Goal: Task Accomplishment & Management: Complete application form

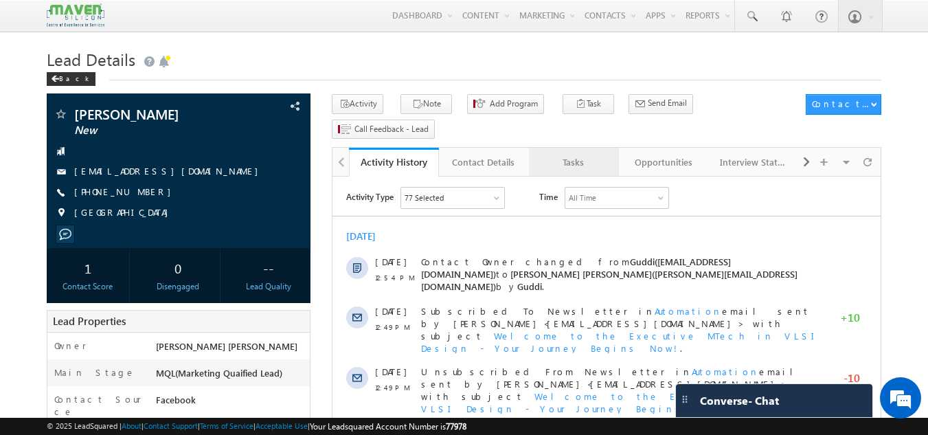
click at [568, 154] on div "Tasks" at bounding box center [573, 162] width 67 height 16
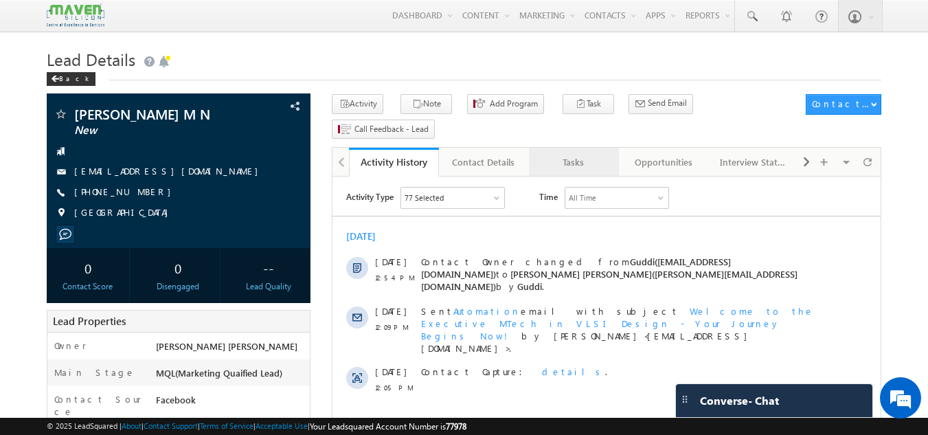
click at [574, 154] on div "Tasks" at bounding box center [573, 162] width 67 height 16
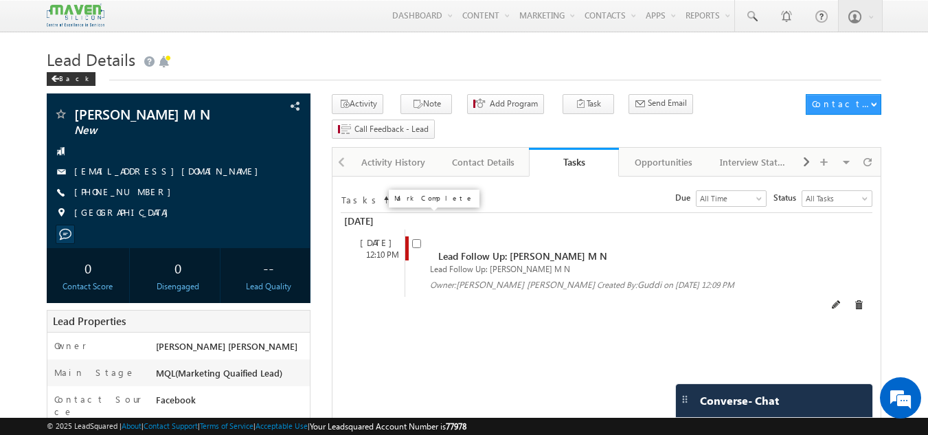
click at [418, 239] on input "checkbox" at bounding box center [416, 243] width 9 height 9
checkbox input "false"
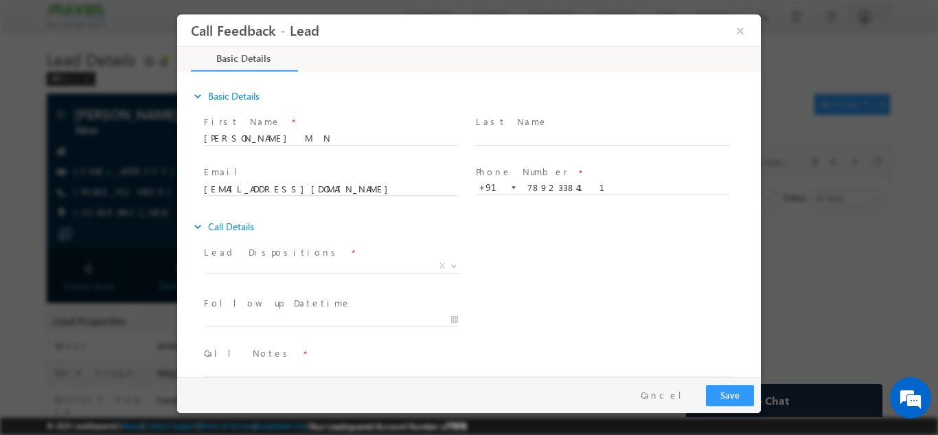
click at [300, 271] on span "Prospect Interested Re-enquired Invalid Number Not Contacted Not Interested In …" at bounding box center [337, 268] width 266 height 16
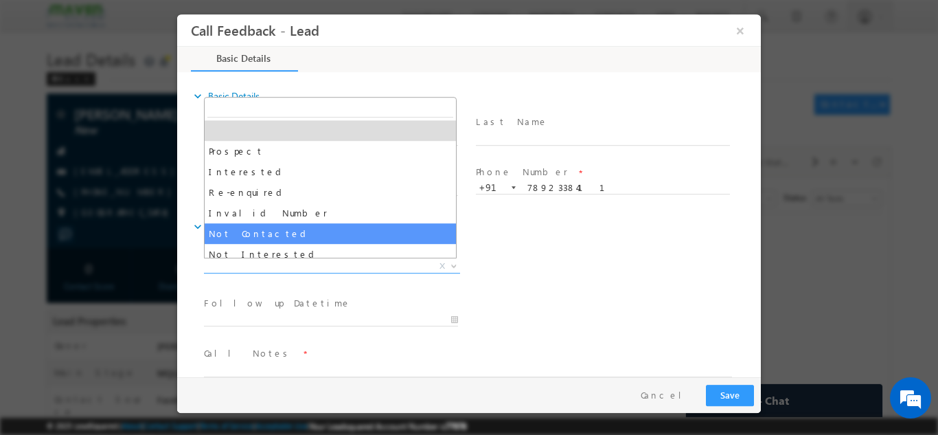
select select "Not Contacted"
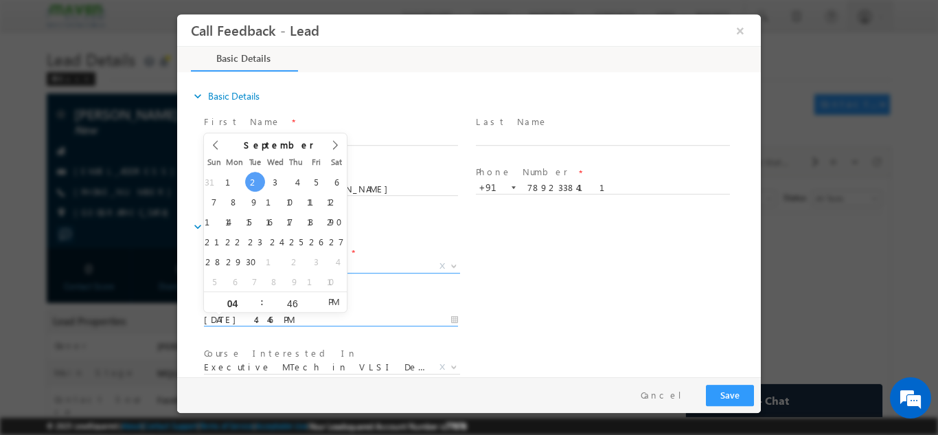
click at [266, 312] on input "[DATE] 4:46 PM" at bounding box center [331, 319] width 254 height 14
type input "[DATE] 4:46 PM"
click at [574, 310] on div "Follow up Datetime * [DATE] 4:46 PM Program Type * Long Term Short Term X" at bounding box center [481, 318] width 560 height 51
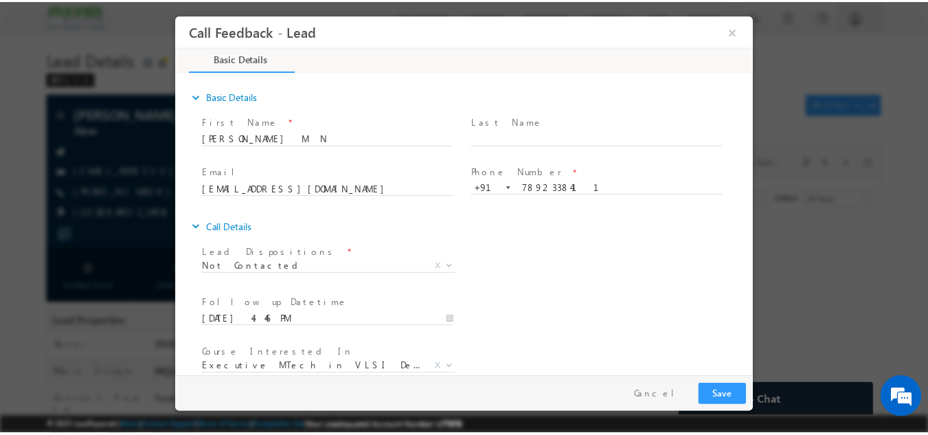
scroll to position [73, 0]
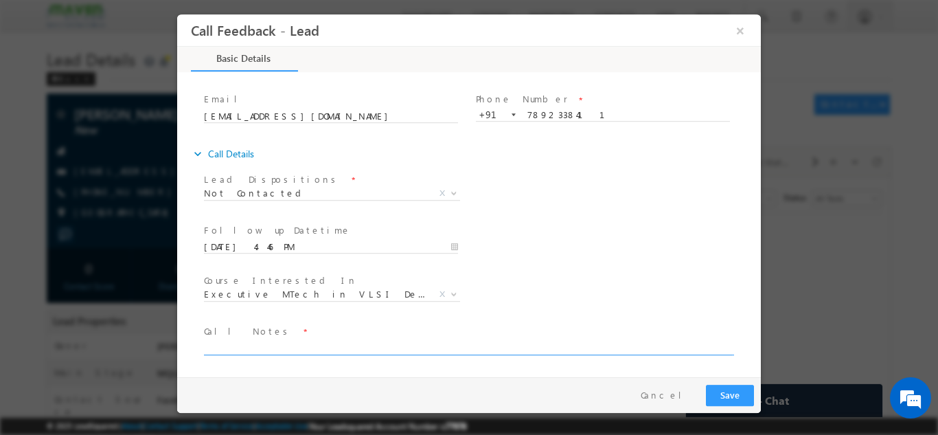
click at [586, 347] on textarea at bounding box center [468, 347] width 528 height 16
type textarea "dnp"
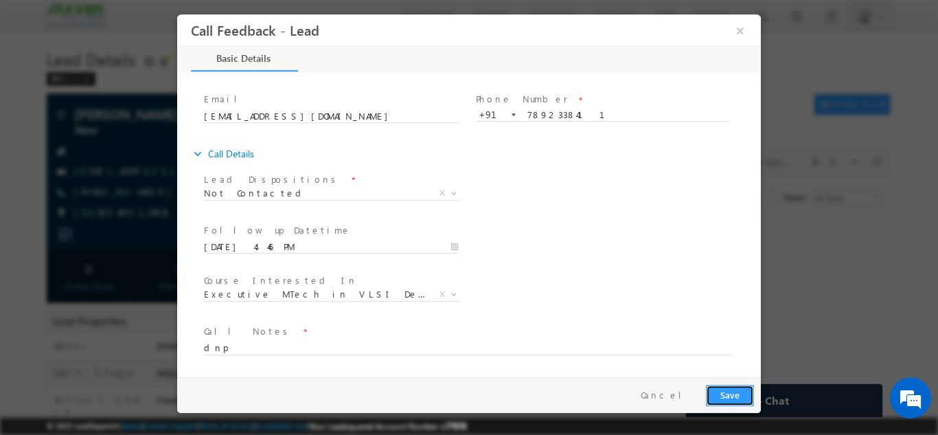
click at [738, 395] on button "Save" at bounding box center [730, 394] width 48 height 21
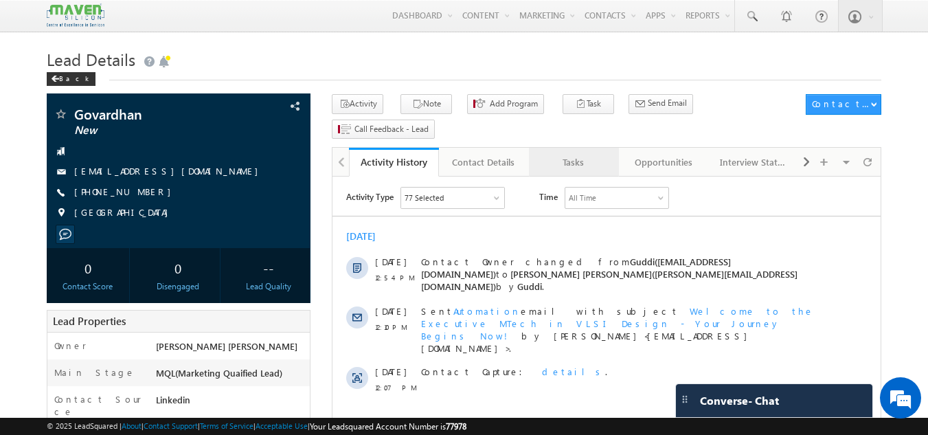
click at [582, 148] on link "Tasks" at bounding box center [574, 162] width 90 height 29
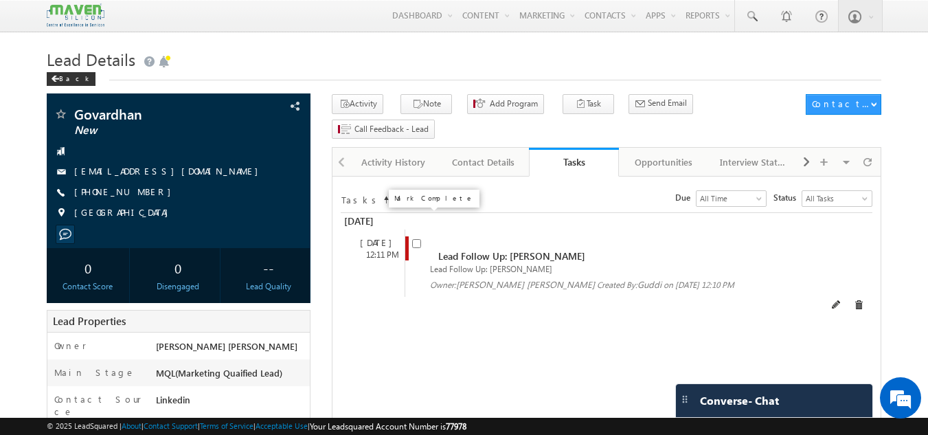
click at [420, 239] on input "checkbox" at bounding box center [416, 243] width 9 height 9
checkbox input "false"
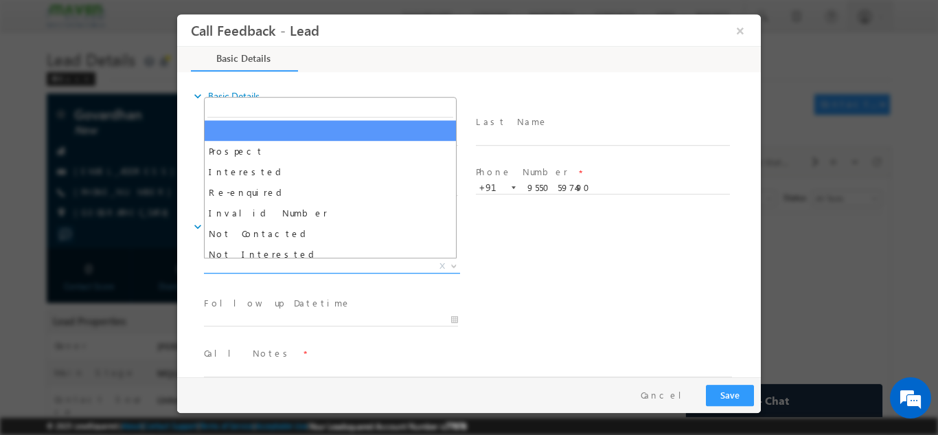
click at [317, 266] on span "X" at bounding box center [332, 266] width 256 height 14
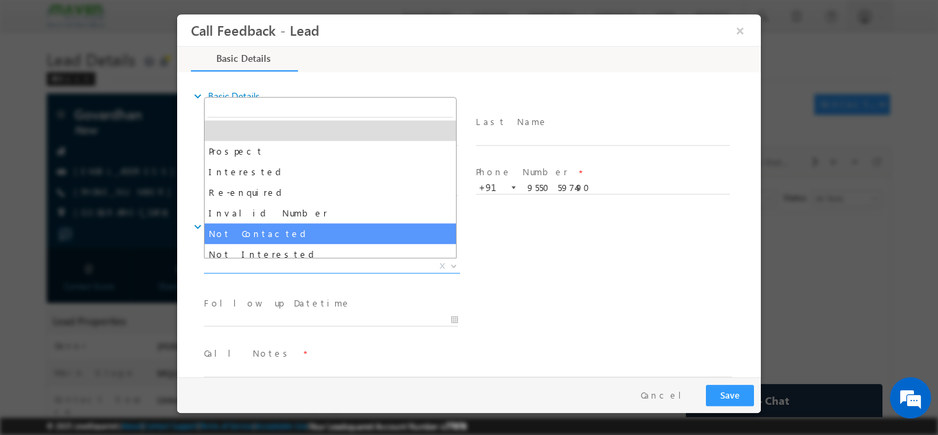
select select "Not Contacted"
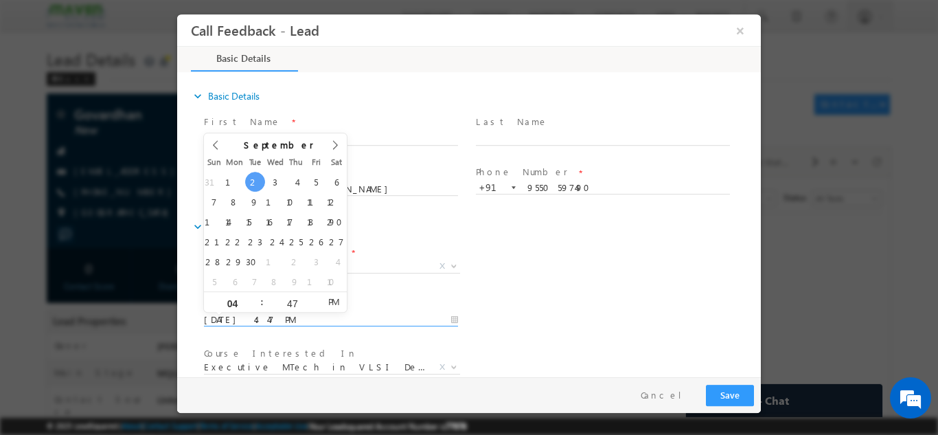
click at [293, 317] on input "02/09/2025 4:47 PM" at bounding box center [331, 319] width 254 height 14
type input "03/09/2025 4:47 PM"
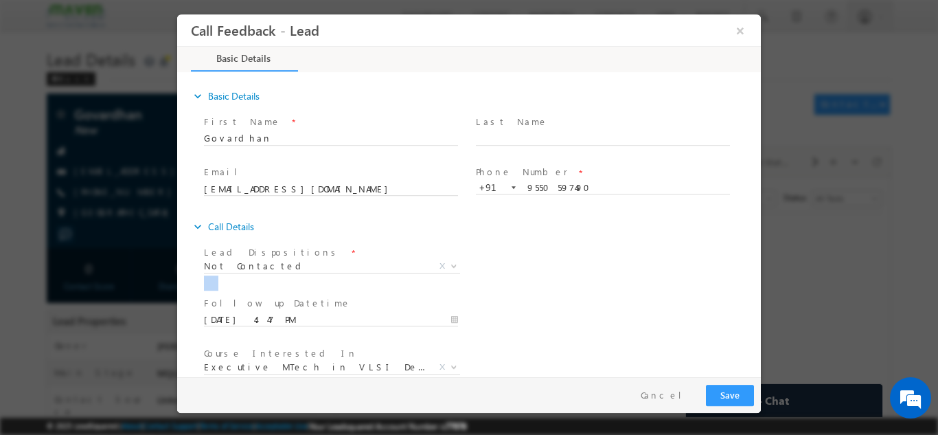
drag, startPoint x: 622, startPoint y: 302, endPoint x: 756, endPoint y: 262, distance: 140.4
click at [756, 262] on div "expand_more Basic Details First Name *" at bounding box center [472, 224] width 577 height 303
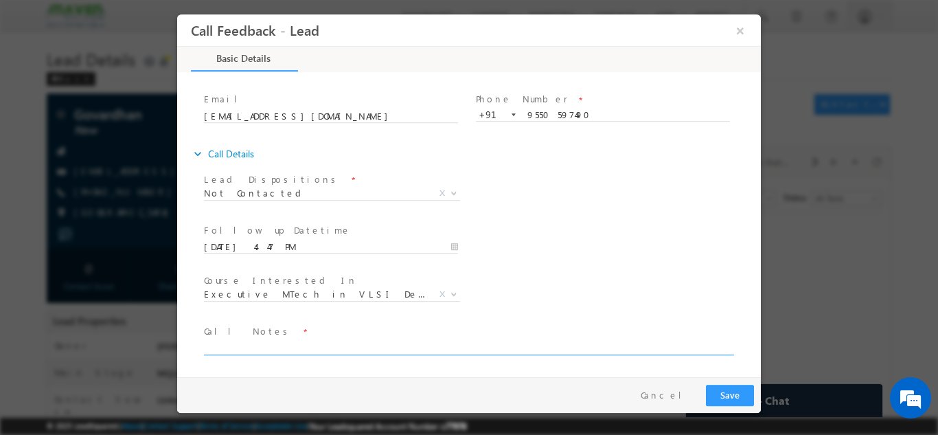
drag, startPoint x: 418, startPoint y: 336, endPoint x: 405, endPoint y: 350, distance: 19.4
click at [405, 350] on div "Call Notes *" at bounding box center [474, 339] width 541 height 32
click at [405, 350] on textarea at bounding box center [468, 347] width 528 height 16
type textarea "dnp"
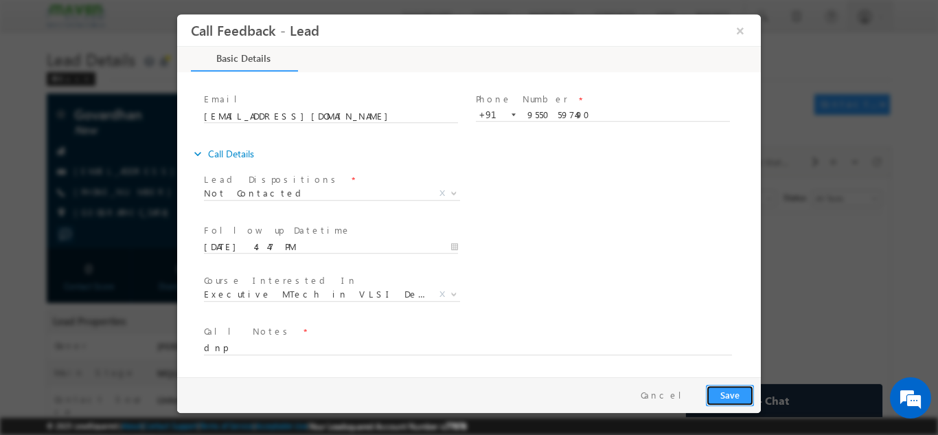
click at [725, 391] on button "Save" at bounding box center [730, 394] width 48 height 21
